Goal: Task Accomplishment & Management: Use online tool/utility

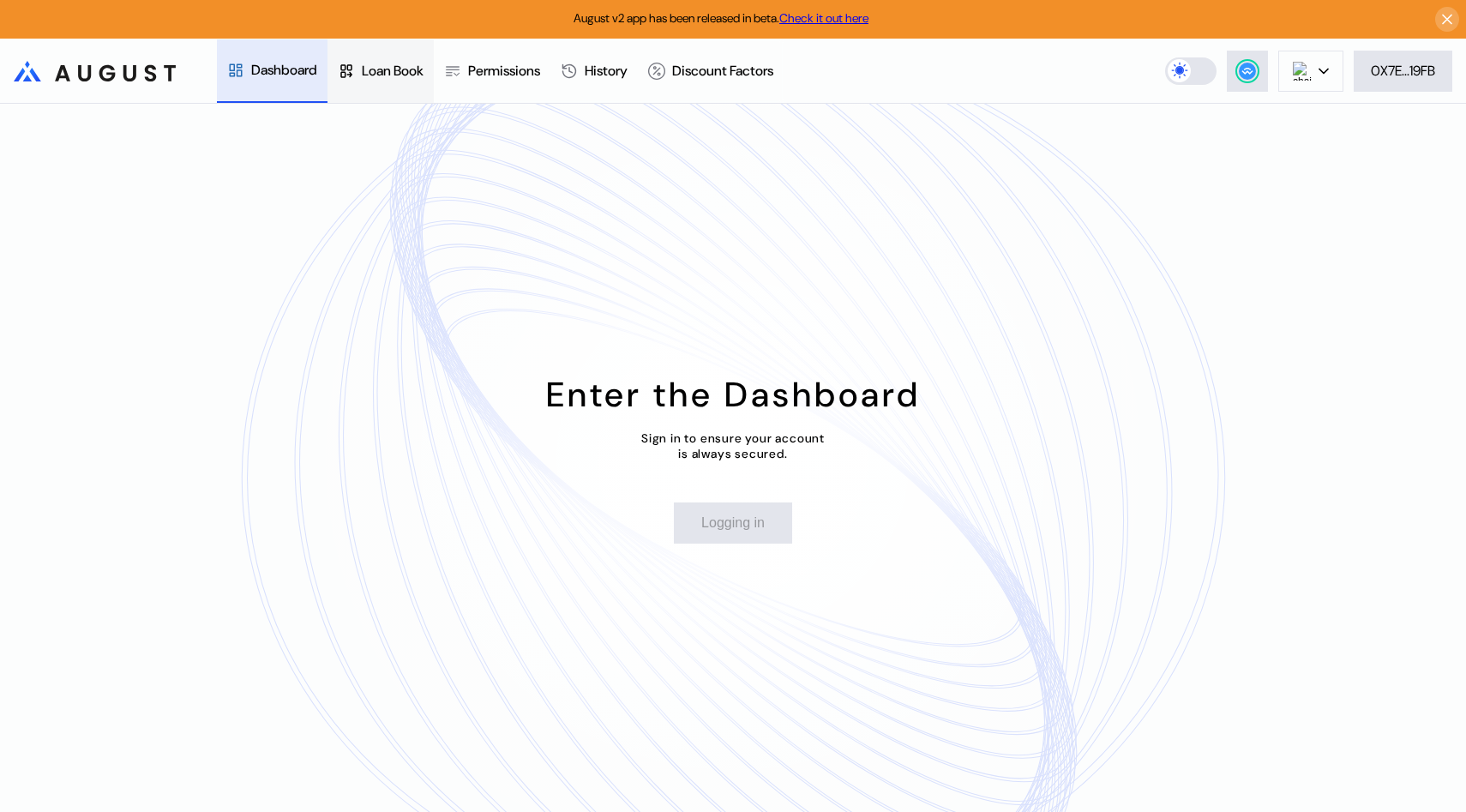
click at [390, 82] on div "Loan Book" at bounding box center [380, 71] width 106 height 64
click at [238, 82] on div "Dashboard" at bounding box center [272, 71] width 111 height 64
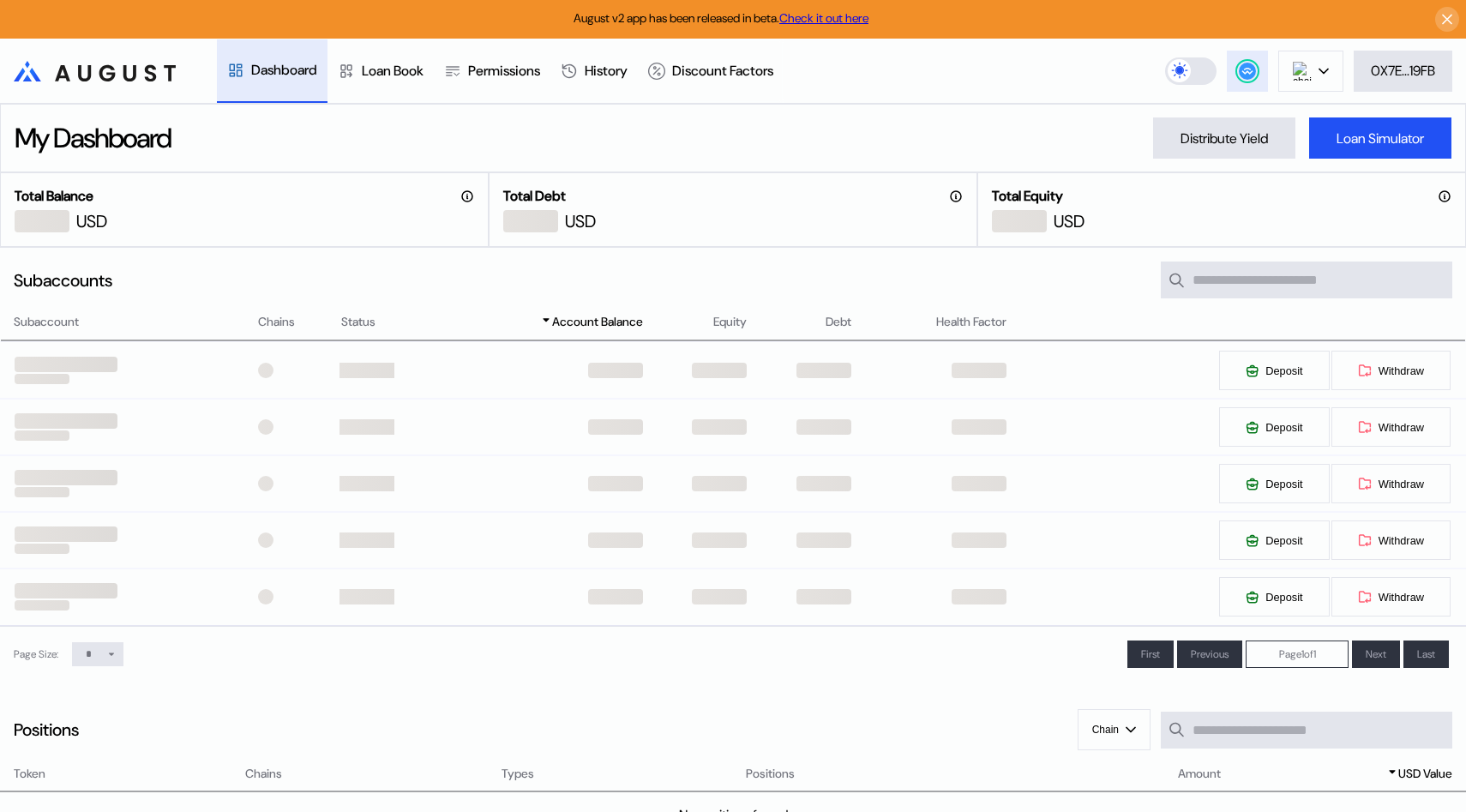
click at [1247, 80] on div at bounding box center [1247, 70] width 20 height 20
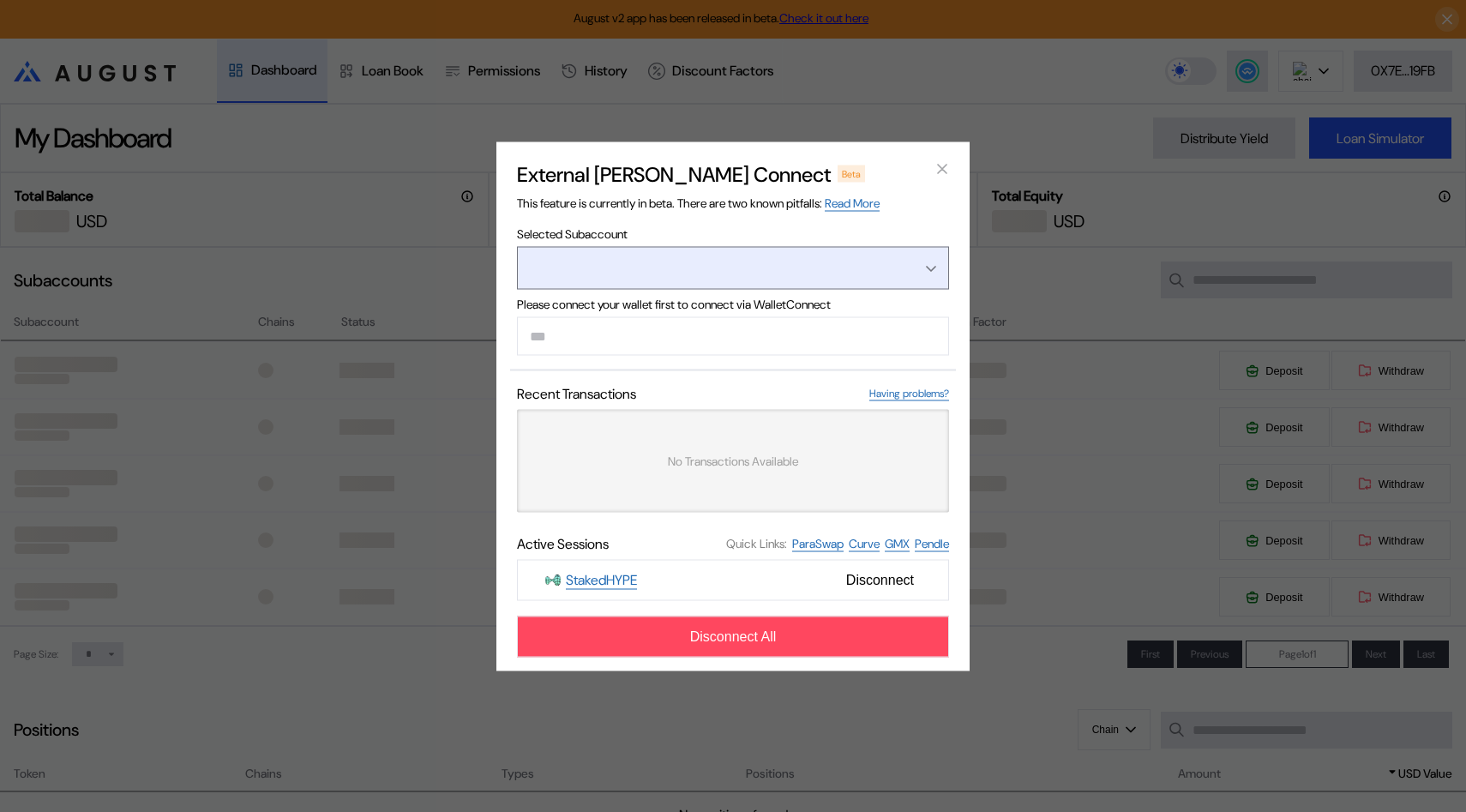
click at [891, 265] on button "Open menu" at bounding box center [733, 267] width 432 height 43
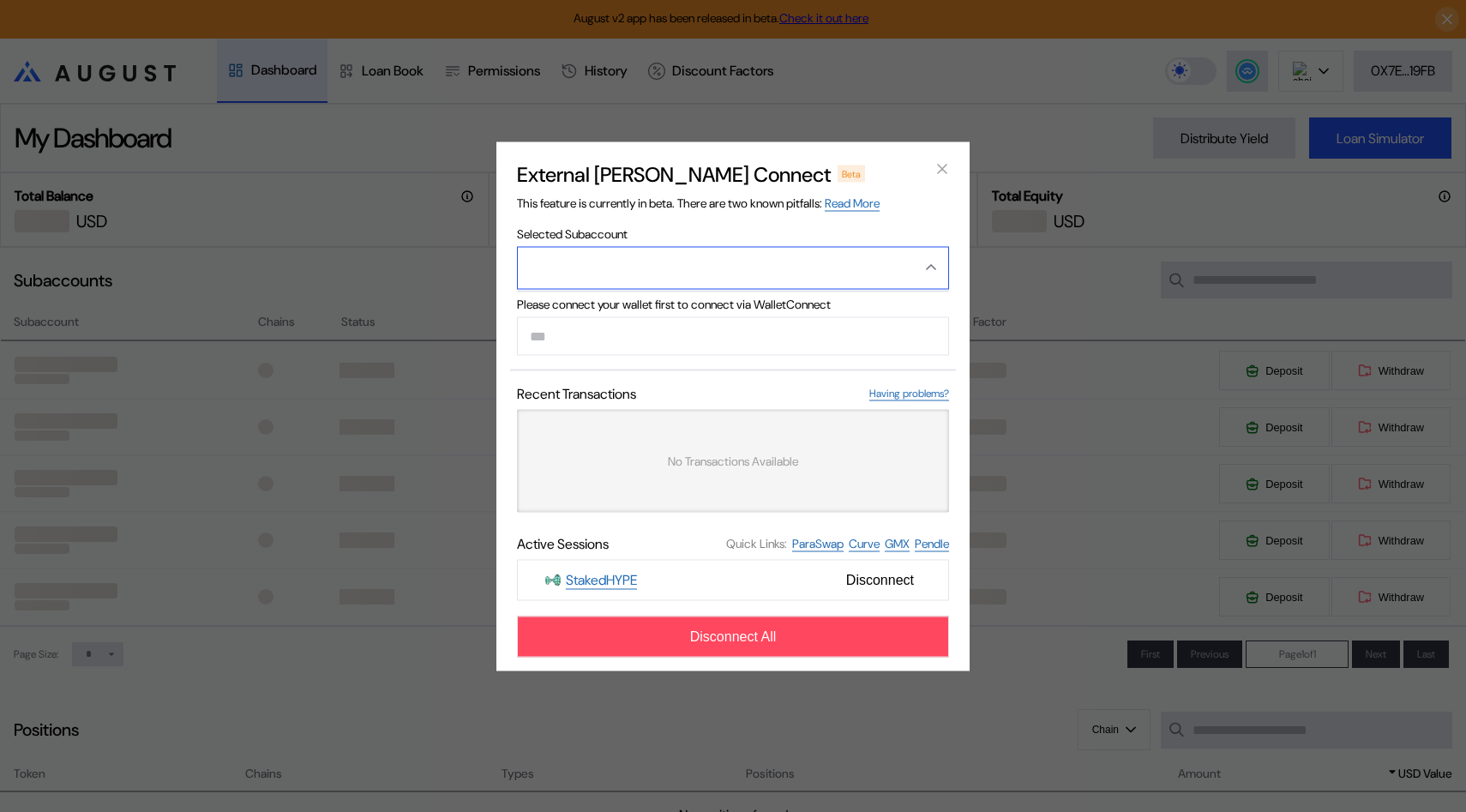
click at [913, 275] on button "Close menu" at bounding box center [733, 267] width 432 height 43
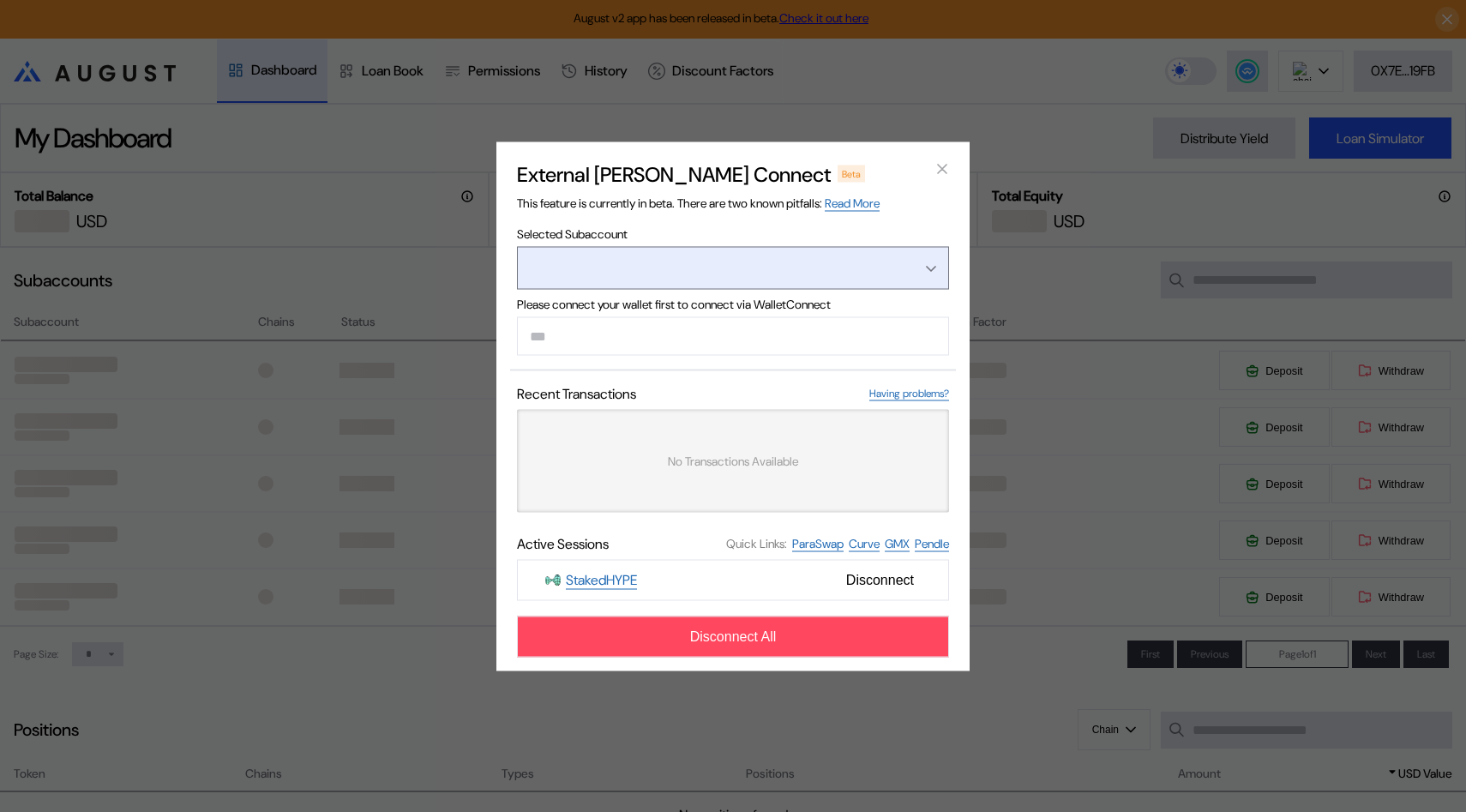
click at [913, 275] on button "Open menu" at bounding box center [733, 267] width 432 height 43
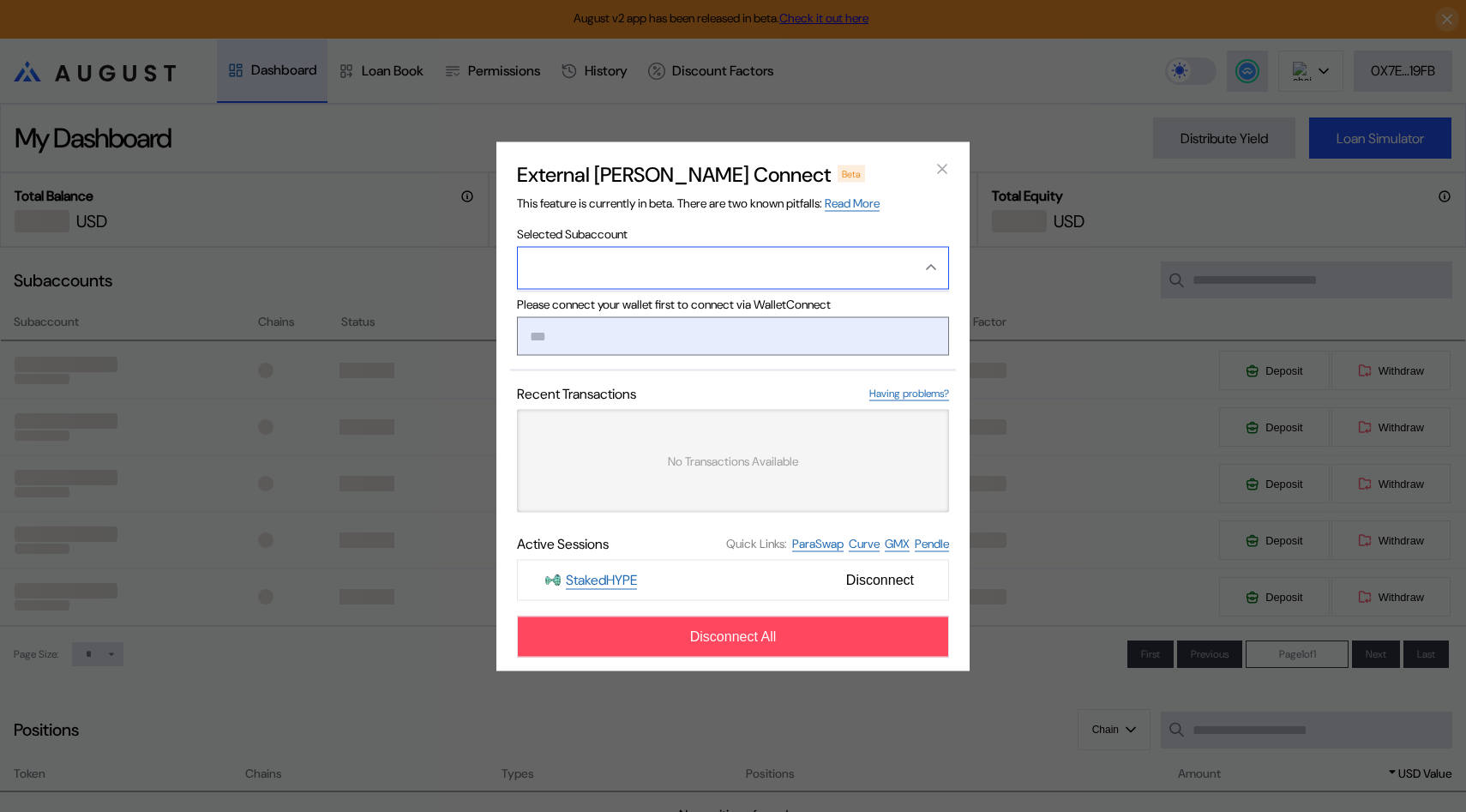
click at [747, 328] on input "modal" at bounding box center [733, 335] width 432 height 39
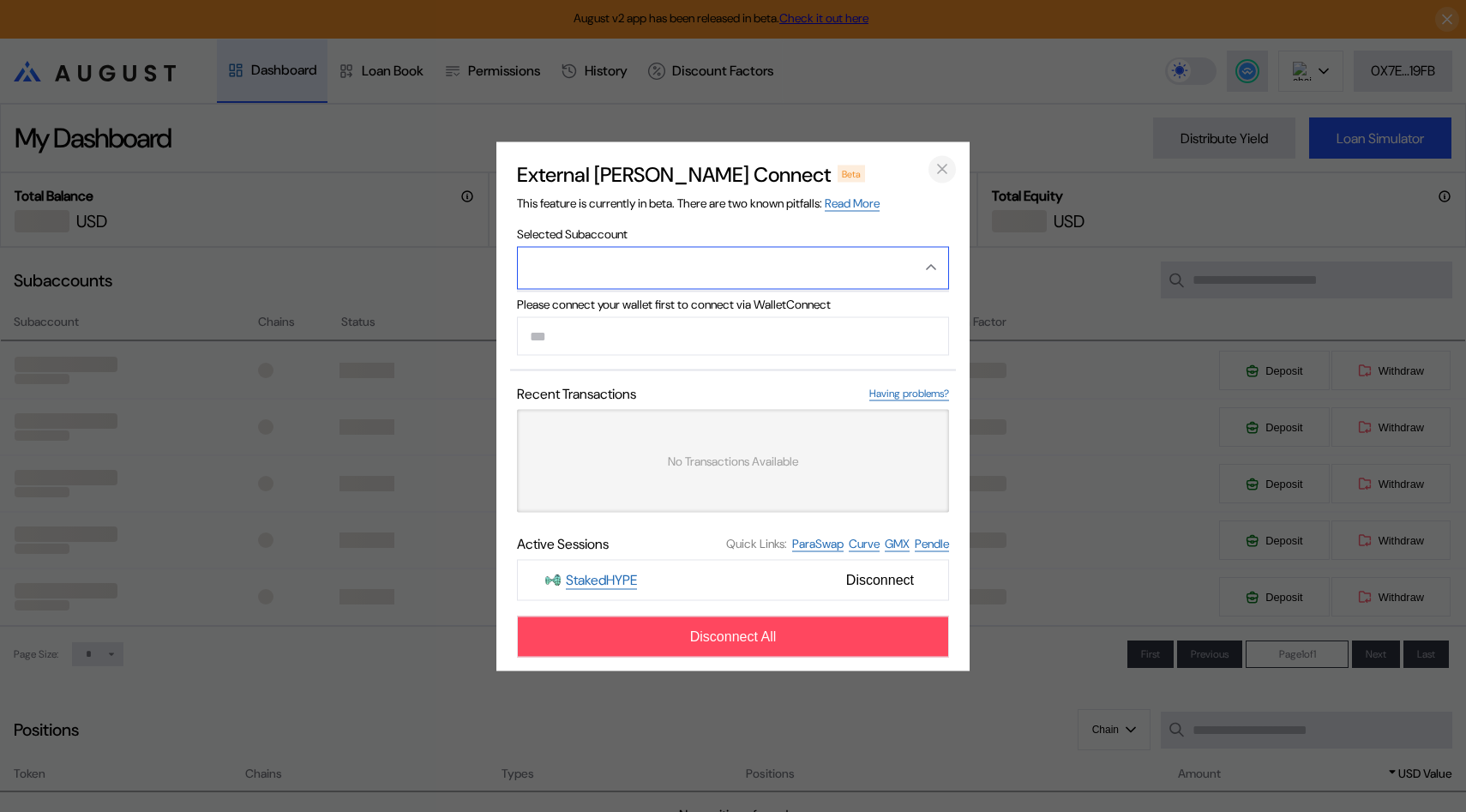
click at [936, 169] on icon "close modal" at bounding box center [942, 169] width 17 height 18
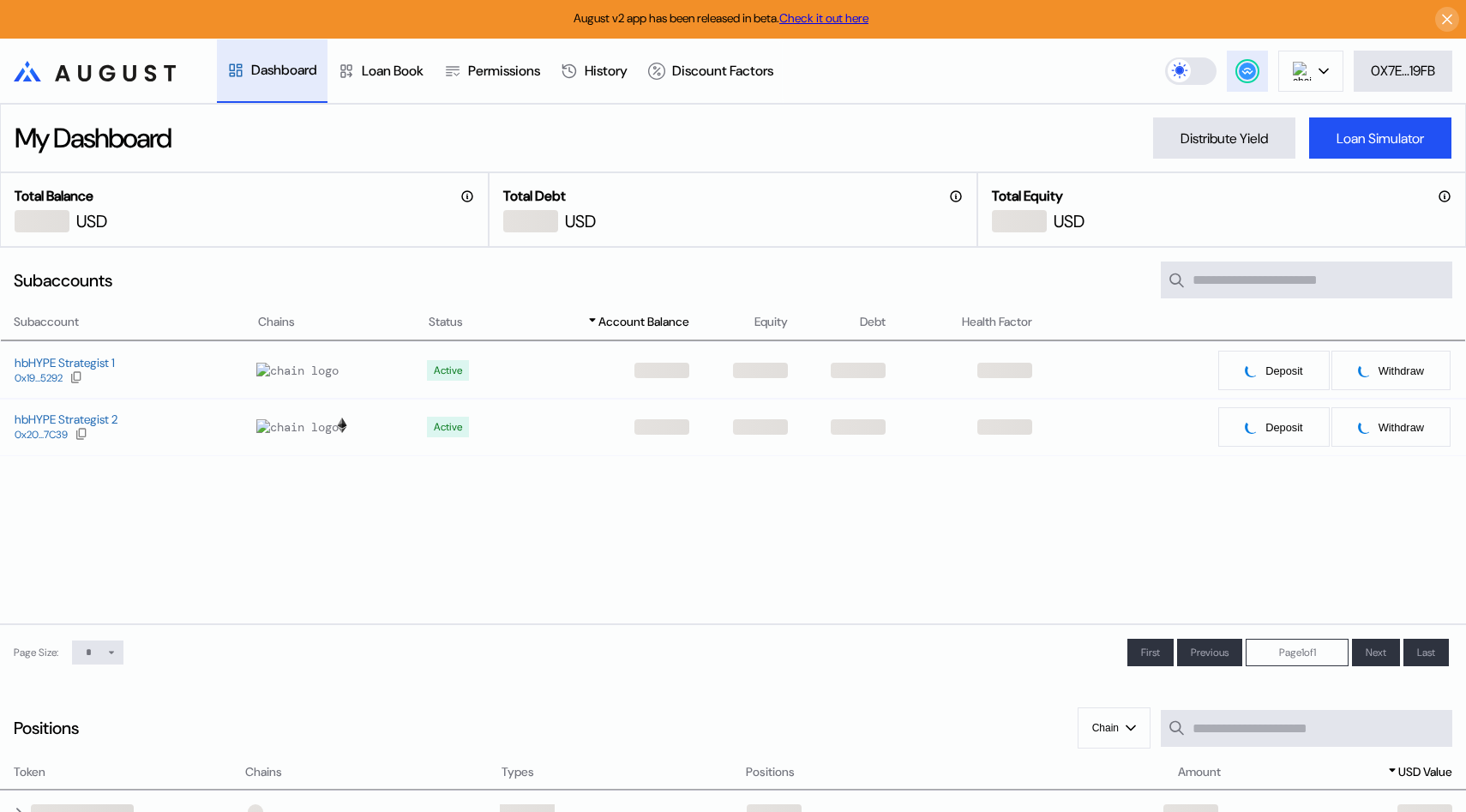
click at [1238, 70] on div at bounding box center [1247, 70] width 20 height 20
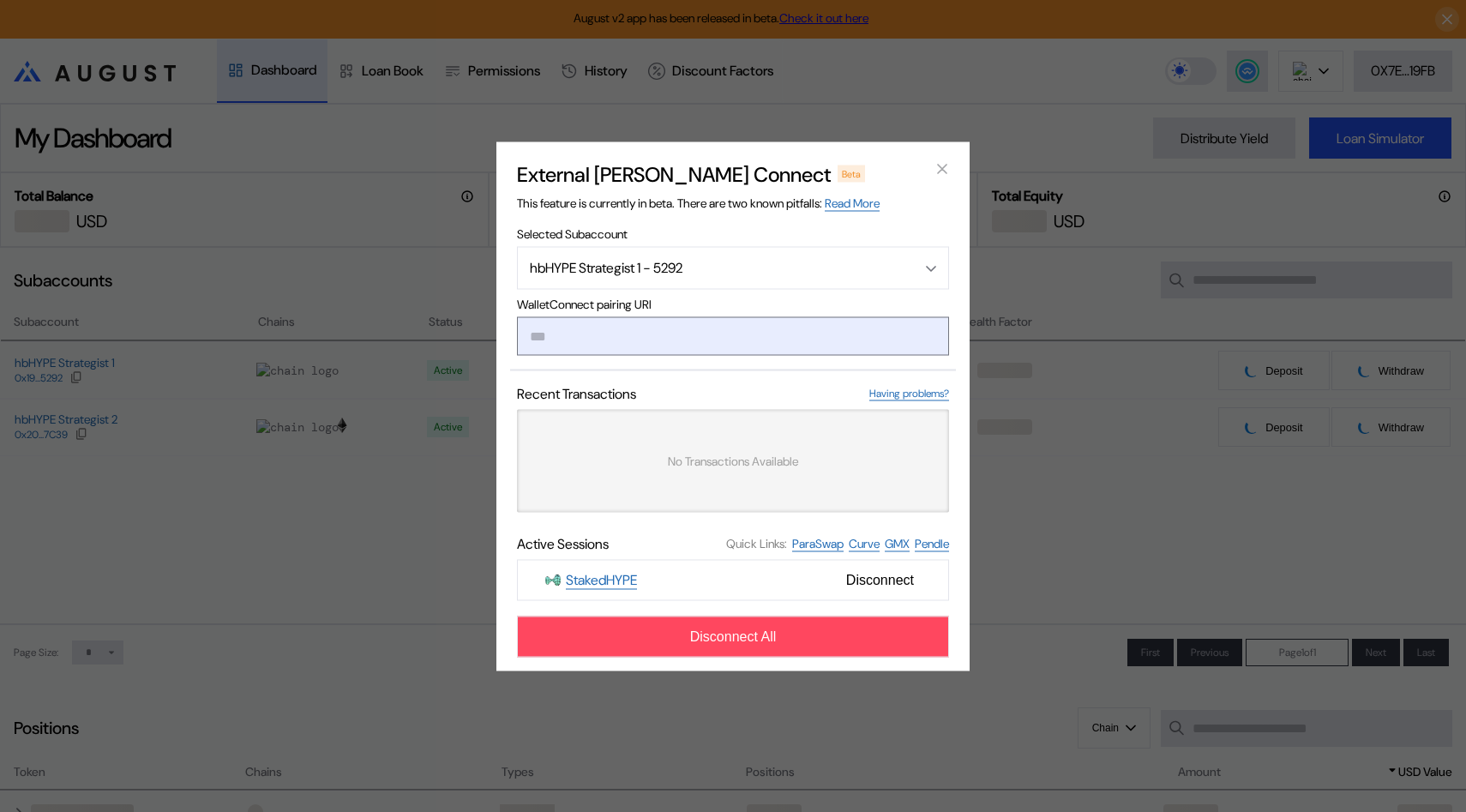
type input "**********"
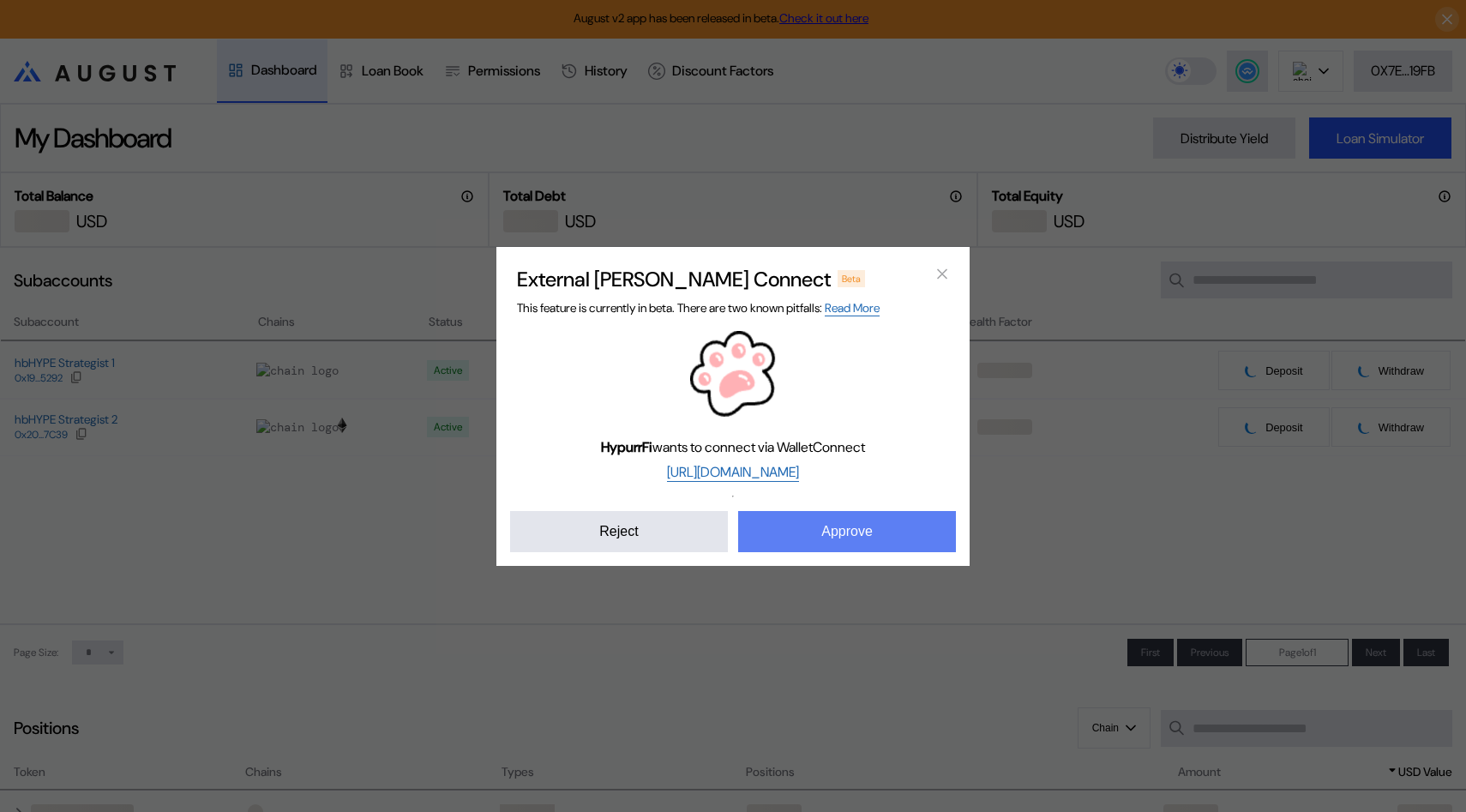
click at [838, 541] on button "Approve" at bounding box center [847, 532] width 218 height 41
